Goal: Information Seeking & Learning: Compare options

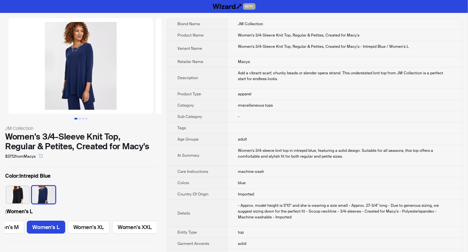
scroll to position [0, 116]
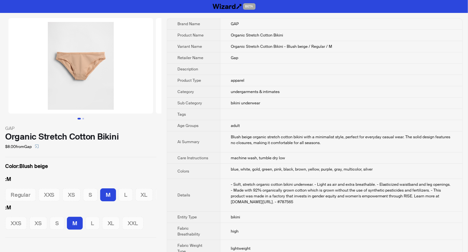
scroll to position [0, 17]
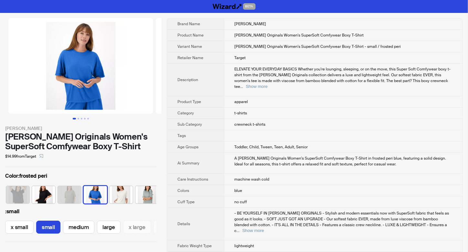
scroll to position [0, 20]
